Goal: Check status: Check status

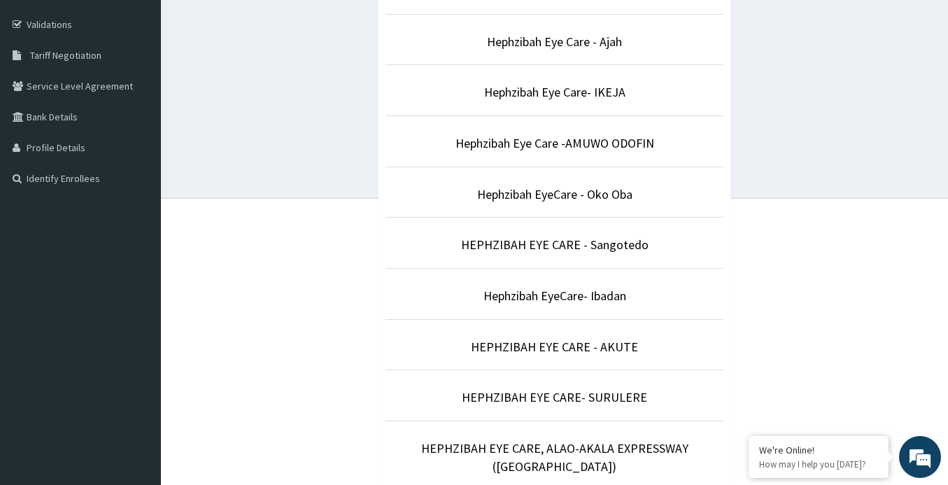
scroll to position [272, 0]
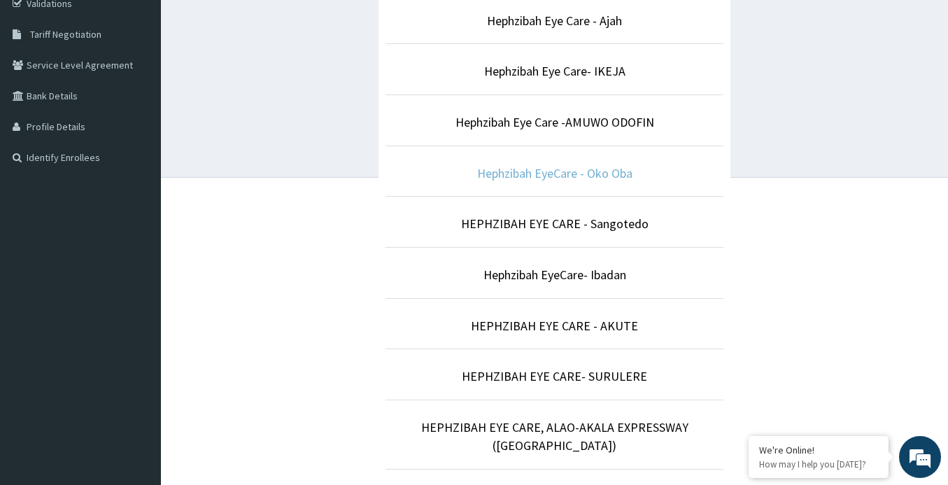
click at [534, 174] on link "Hephzibah EyeCare - Oko Oba" at bounding box center [554, 173] width 155 height 16
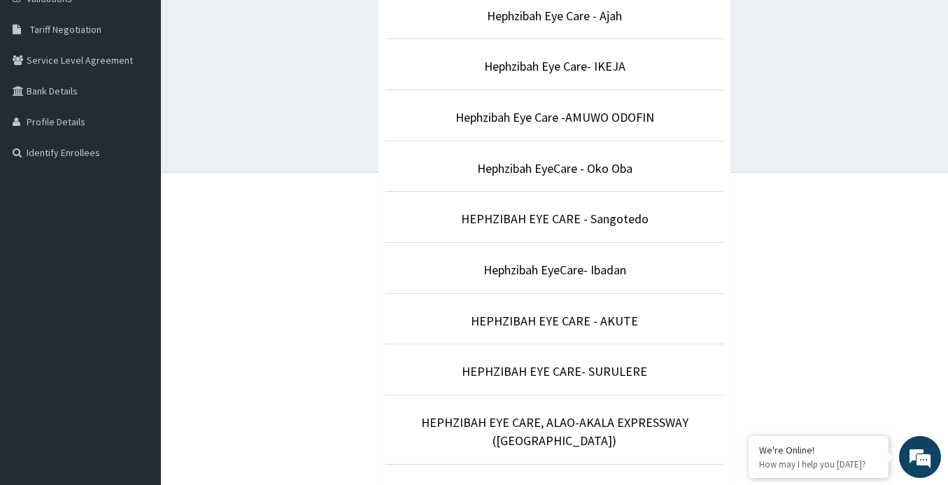
scroll to position [272, 0]
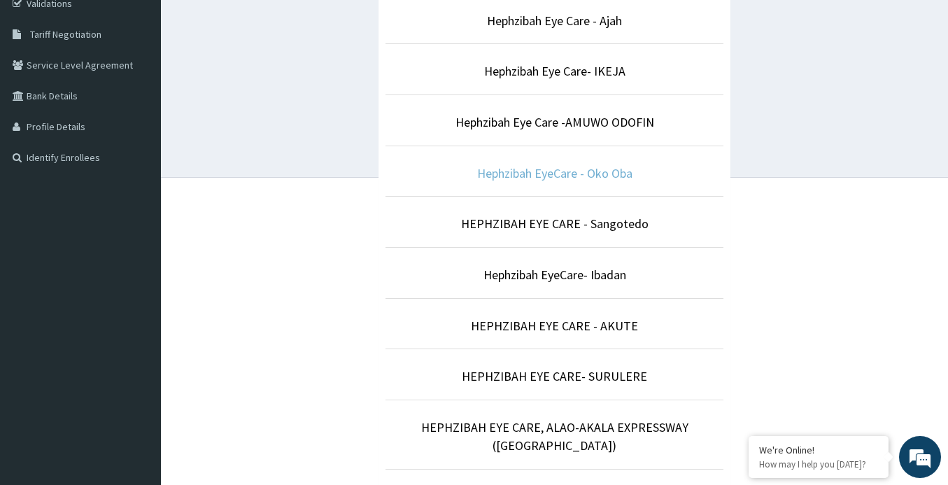
click at [579, 169] on link "Hephzibah EyeCare - Oko Oba" at bounding box center [554, 173] width 155 height 16
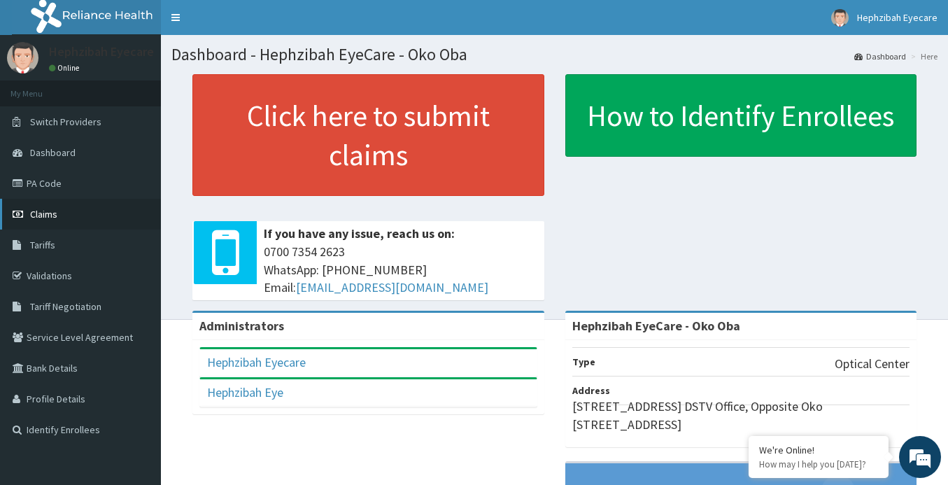
click at [45, 215] on span "Claims" at bounding box center [43, 214] width 27 height 13
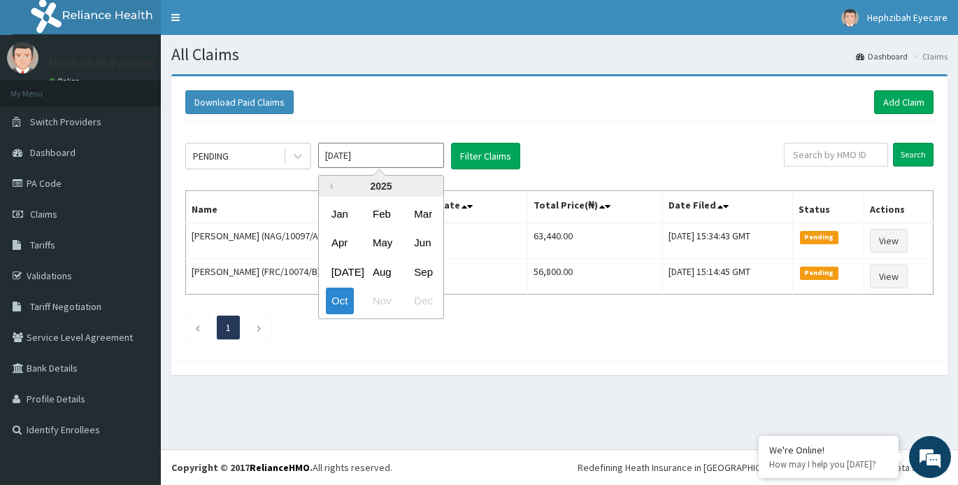
click at [362, 159] on input "[DATE]" at bounding box center [381, 155] width 126 height 25
click at [415, 268] on div "Sep" at bounding box center [423, 272] width 28 height 26
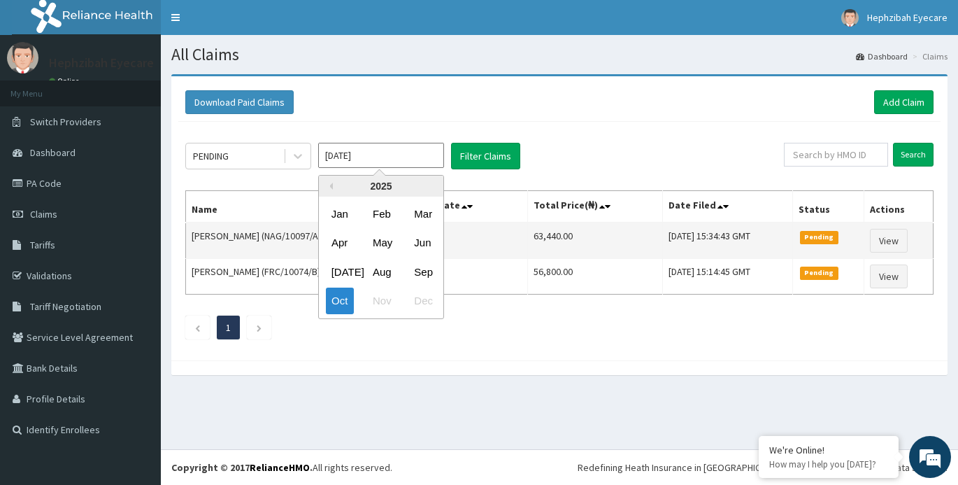
type input "[DATE]"
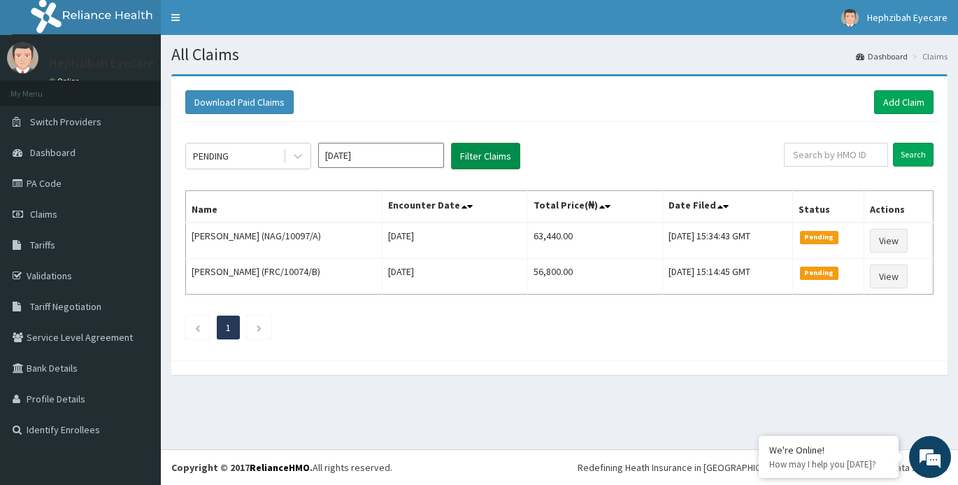
click at [484, 154] on button "Filter Claims" at bounding box center [485, 156] width 69 height 27
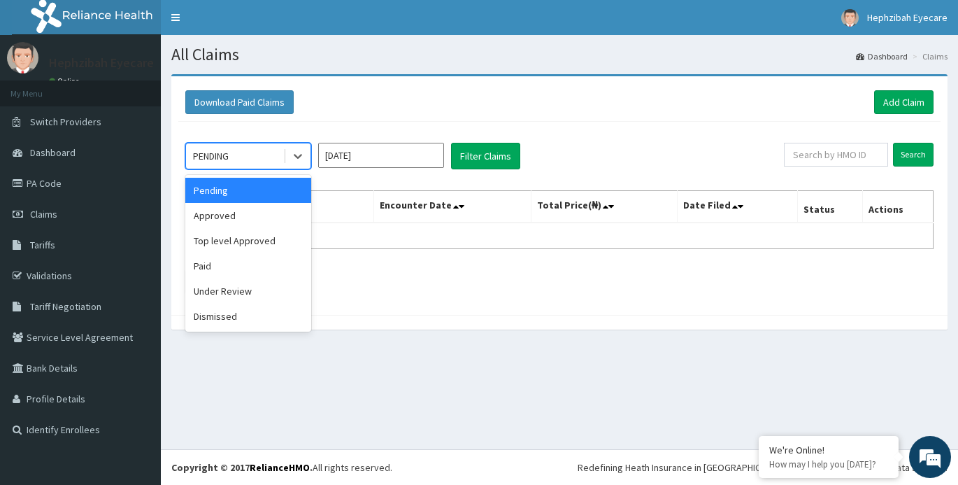
click at [228, 159] on div "PENDING" at bounding box center [211, 156] width 36 height 14
click at [229, 220] on div "Approved" at bounding box center [248, 215] width 126 height 25
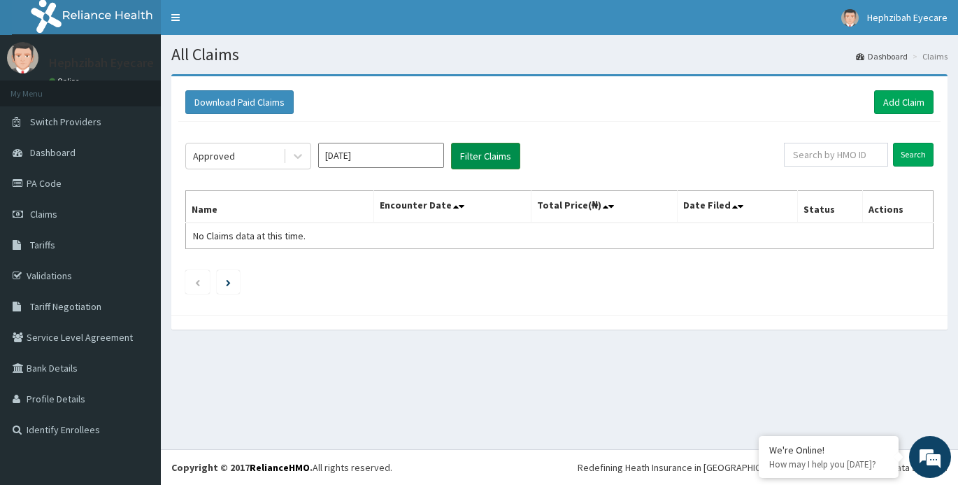
click at [489, 157] on button "Filter Claims" at bounding box center [485, 156] width 69 height 27
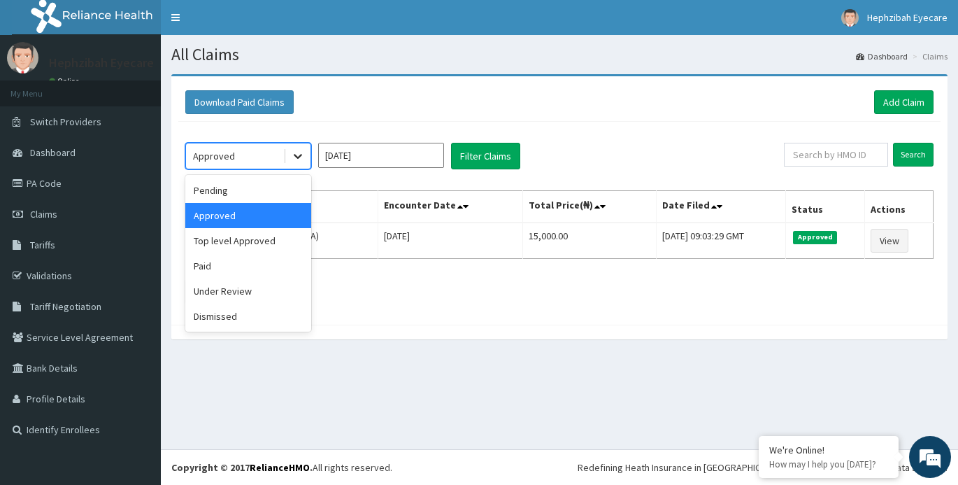
click at [293, 157] on icon at bounding box center [298, 156] width 14 height 14
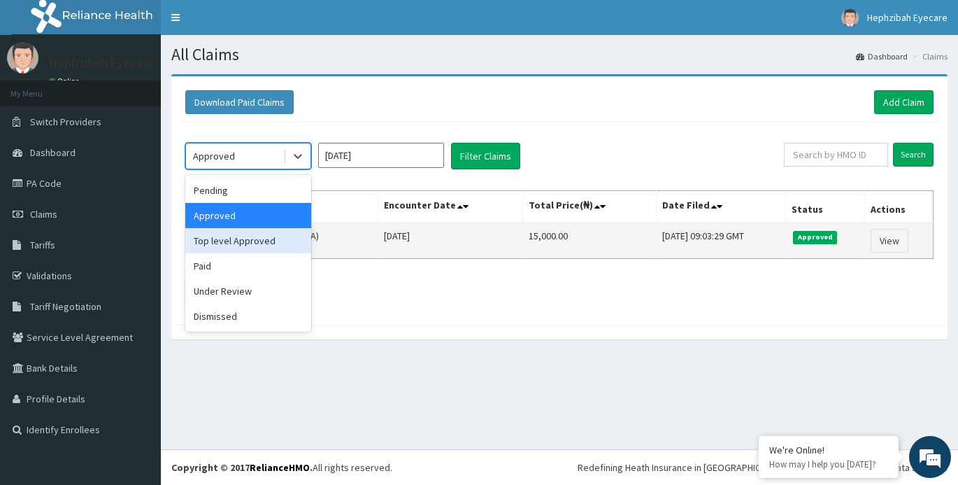
drag, startPoint x: 253, startPoint y: 243, endPoint x: 282, endPoint y: 227, distance: 32.9
click at [253, 241] on div "Top level Approved" at bounding box center [248, 240] width 126 height 25
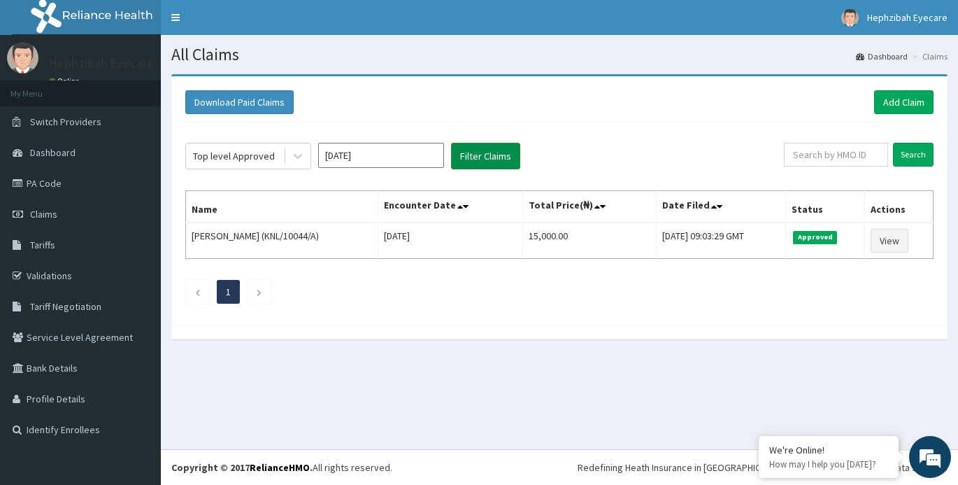
click at [474, 154] on button "Filter Claims" at bounding box center [485, 156] width 69 height 27
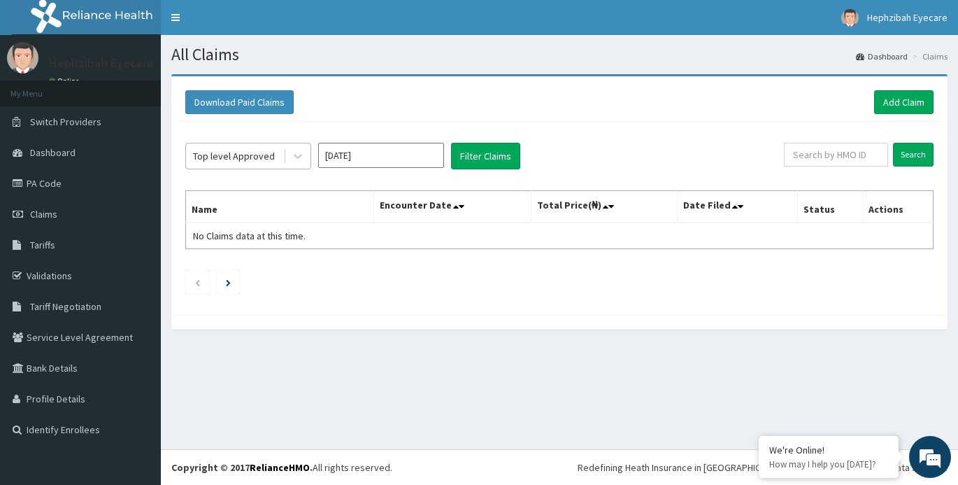
click at [231, 155] on div "Top level Approved" at bounding box center [234, 156] width 82 height 14
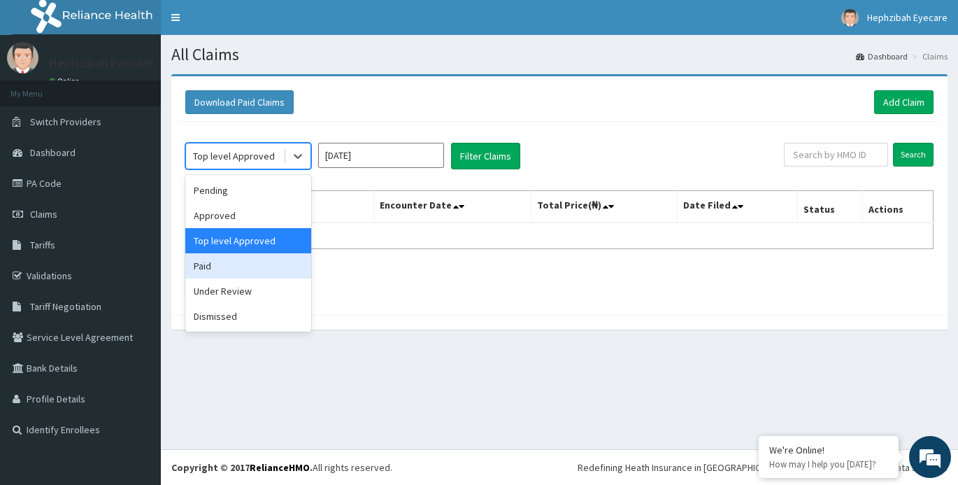
click at [213, 260] on div "Paid" at bounding box center [248, 265] width 126 height 25
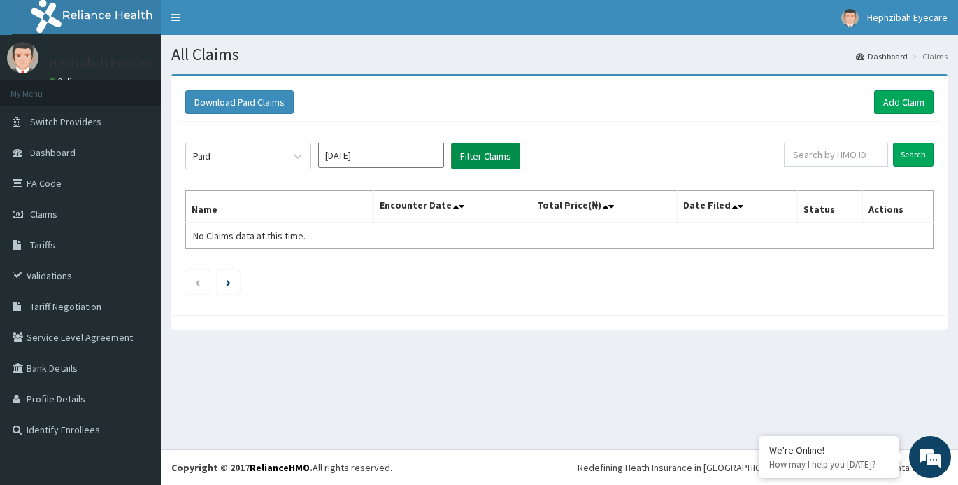
click at [478, 156] on button "Filter Claims" at bounding box center [485, 156] width 69 height 27
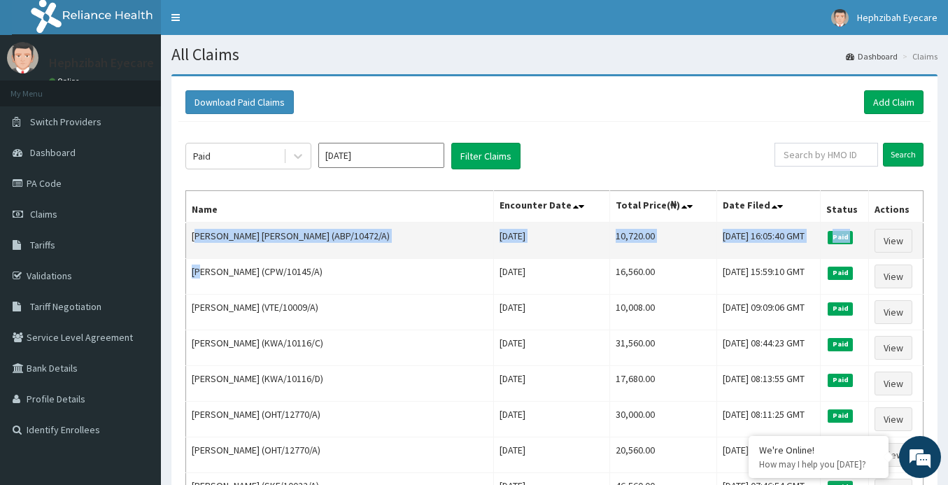
drag, startPoint x: 197, startPoint y: 234, endPoint x: 193, endPoint y: 223, distance: 11.1
click at [197, 248] on td "Adedayo Charles Awobusuyi (ABP/10472/A)" at bounding box center [340, 240] width 308 height 36
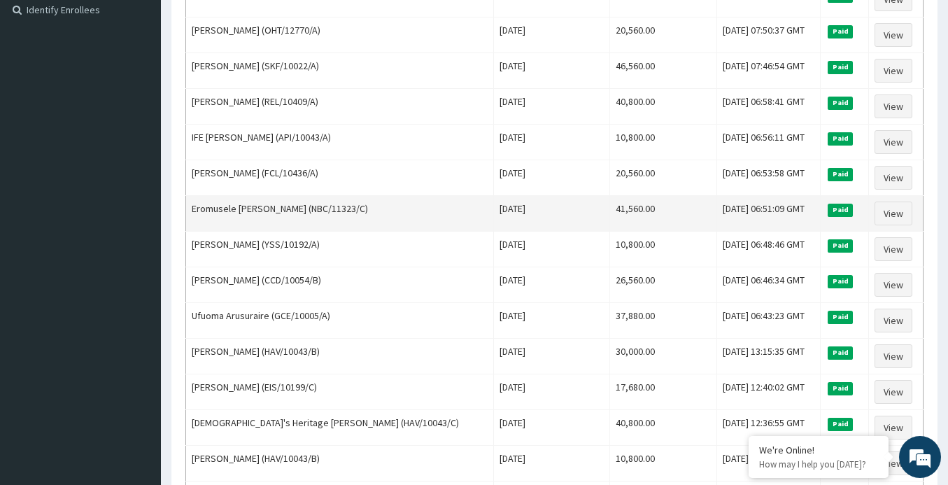
scroll to position [407, 0]
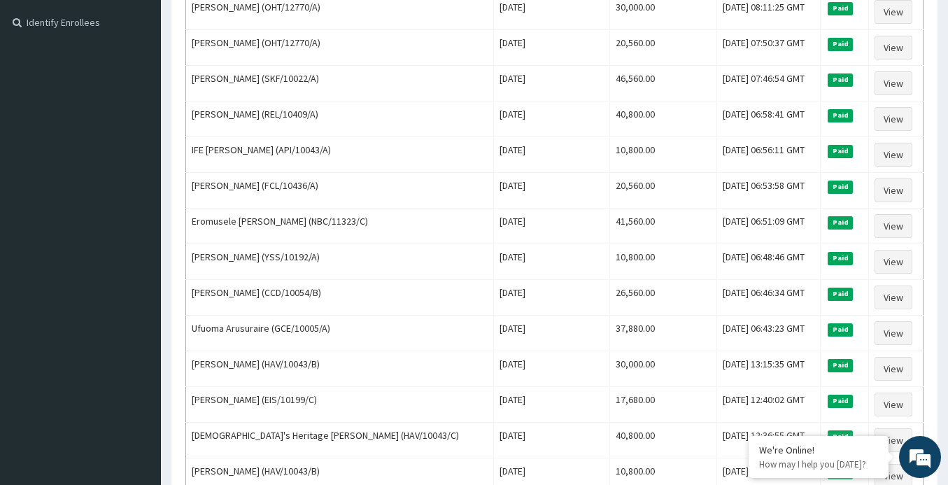
drag, startPoint x: 601, startPoint y: 213, endPoint x: 559, endPoint y: 155, distance: 71.6
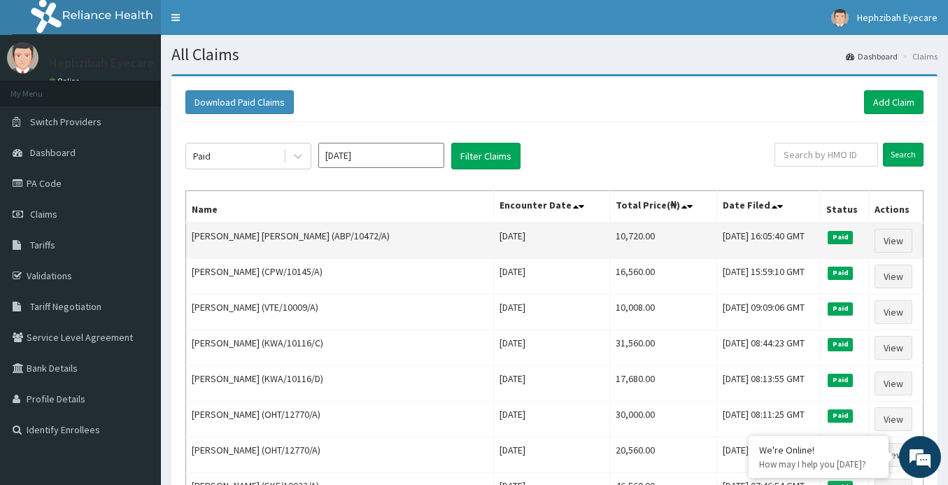
drag, startPoint x: 559, startPoint y: 155, endPoint x: 253, endPoint y: 231, distance: 315.7
click at [253, 231] on td "Adedayo Charles Awobusuyi (ABP/10472/A)" at bounding box center [340, 240] width 308 height 36
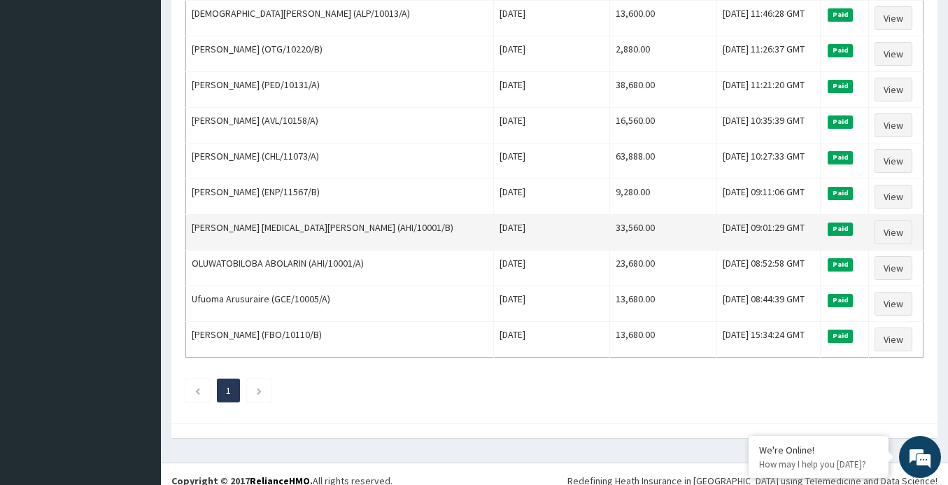
scroll to position [1092, 0]
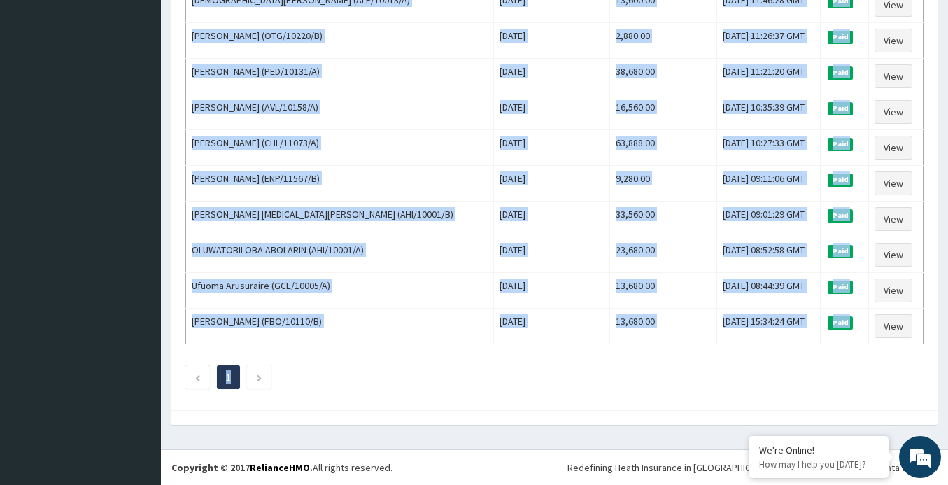
drag, startPoint x: 190, startPoint y: 235, endPoint x: 675, endPoint y: 369, distance: 503.0
copy div "Adedayo Charles Awobusuyi (ABP/10472/A) Wed Sep 24 2025 10,720.00 Tue, 30 Sep 2…"
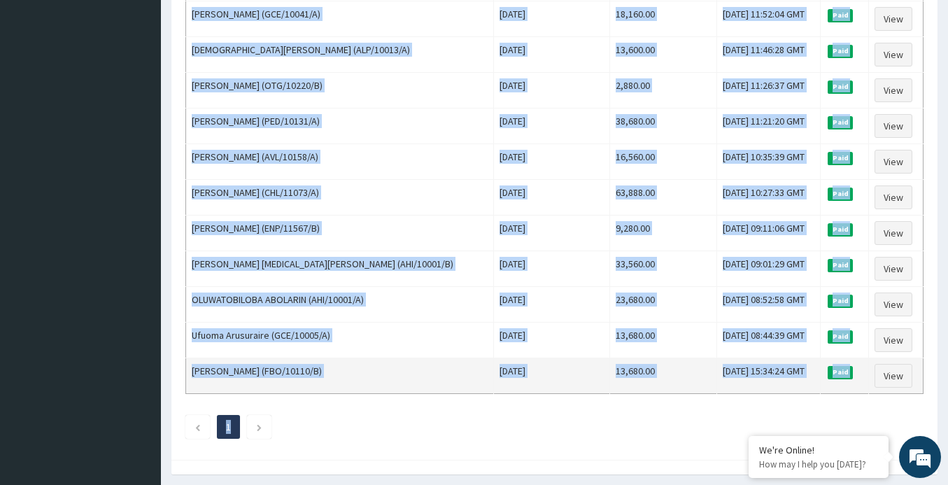
scroll to position [1022, 0]
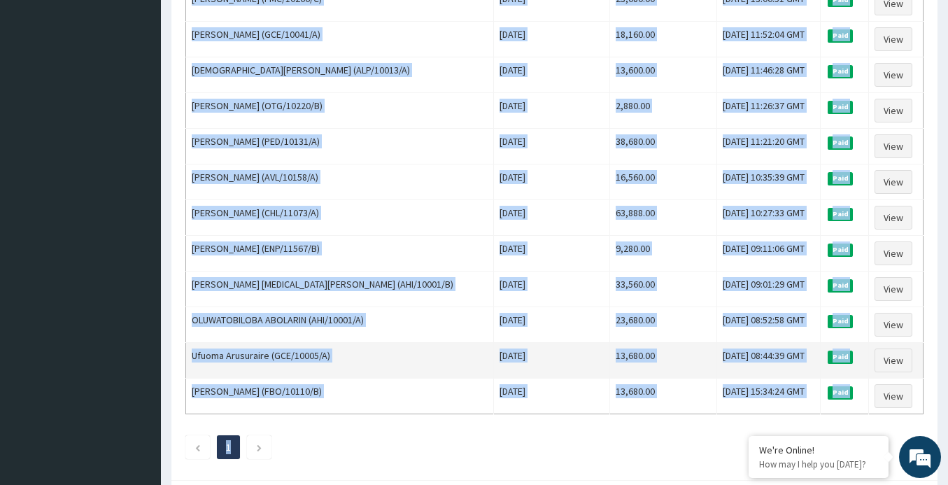
click at [789, 367] on td "Fri, 12 Sep 2025 08:44:39 GMT" at bounding box center [769, 361] width 104 height 36
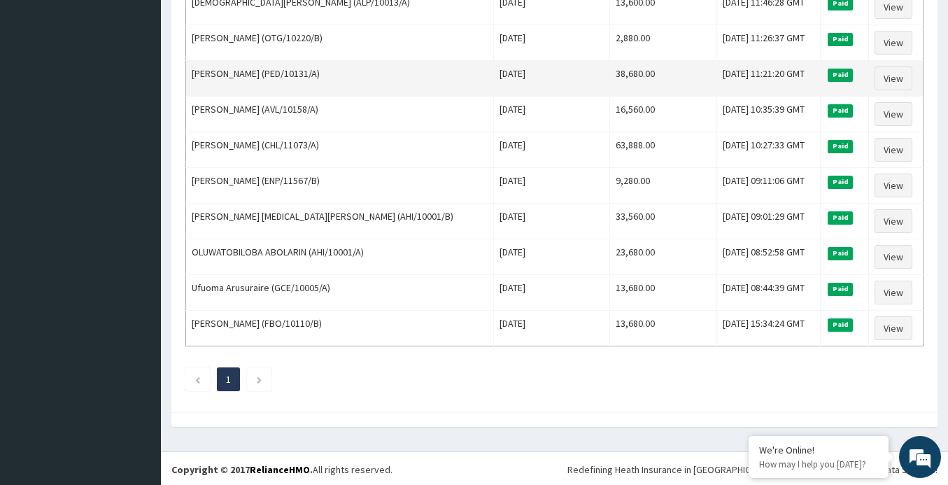
scroll to position [1092, 0]
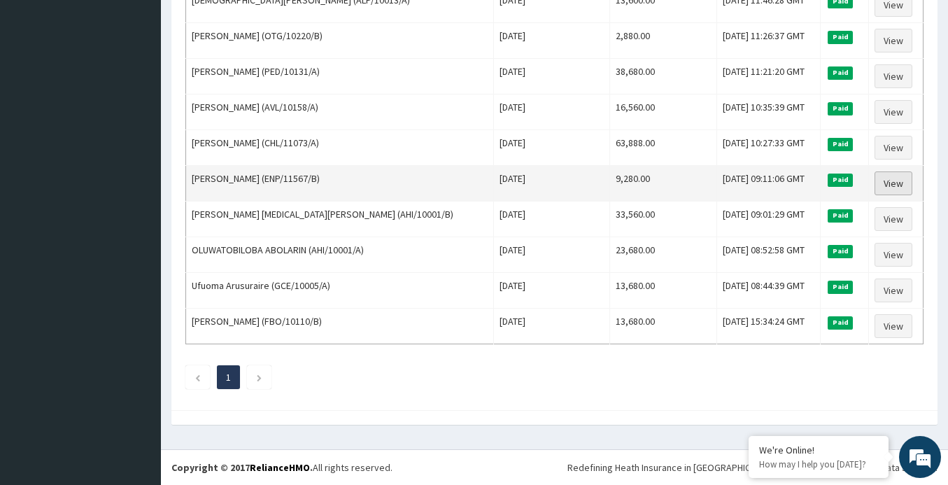
click at [882, 185] on link "View" at bounding box center [893, 183] width 38 height 24
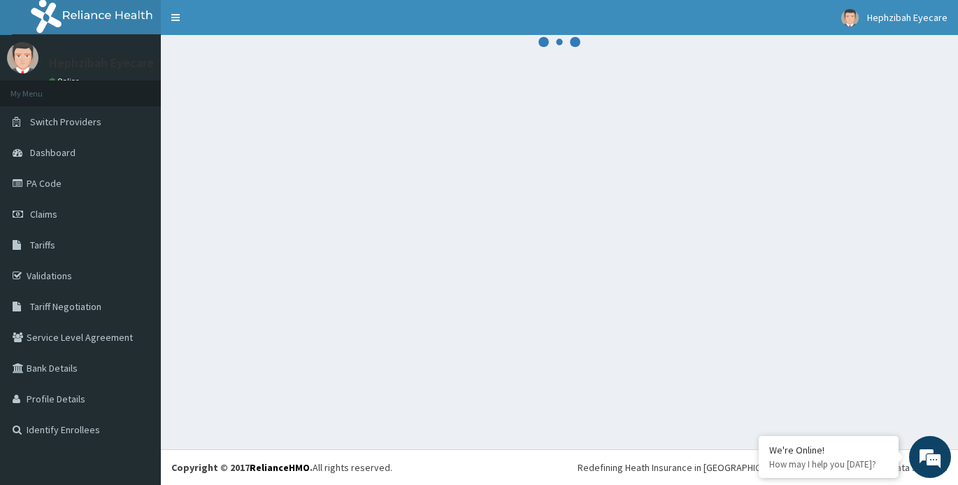
click at [406, 152] on div at bounding box center [559, 242] width 797 height 414
drag, startPoint x: 400, startPoint y: 146, endPoint x: 402, endPoint y: 156, distance: 10.0
click at [402, 155] on div at bounding box center [559, 242] width 797 height 414
click at [402, 159] on div at bounding box center [559, 242] width 797 height 414
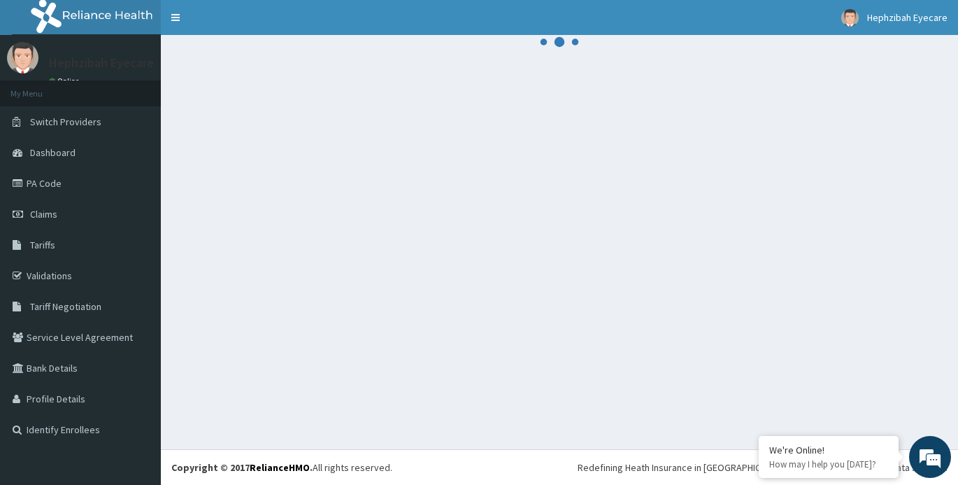
click at [400, 159] on div at bounding box center [559, 242] width 797 height 414
click at [484, 175] on div at bounding box center [559, 242] width 797 height 414
click at [416, 162] on div at bounding box center [559, 242] width 797 height 414
